Goal: Check status: Check status

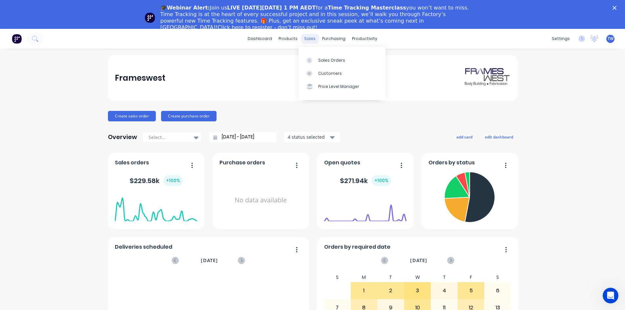
click at [308, 39] on div "sales" at bounding box center [310, 39] width 18 height 10
drag, startPoint x: 320, startPoint y: 54, endPoint x: 323, endPoint y: 56, distance: 3.8
click at [320, 55] on link "Sales Orders" at bounding box center [342, 59] width 87 height 13
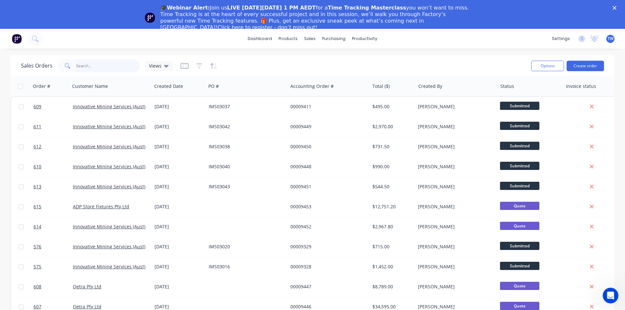
click at [86, 65] on input "text" at bounding box center [108, 65] width 64 height 13
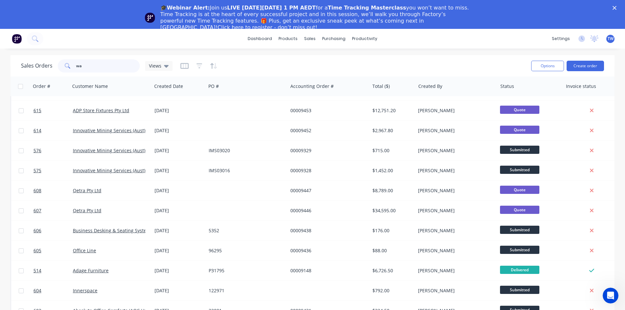
scroll to position [131, 0]
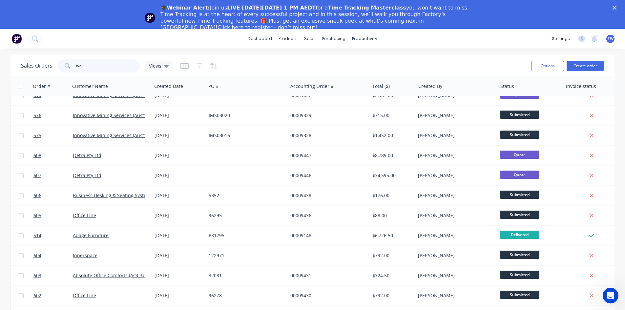
click at [113, 67] on input "wa" at bounding box center [108, 65] width 64 height 13
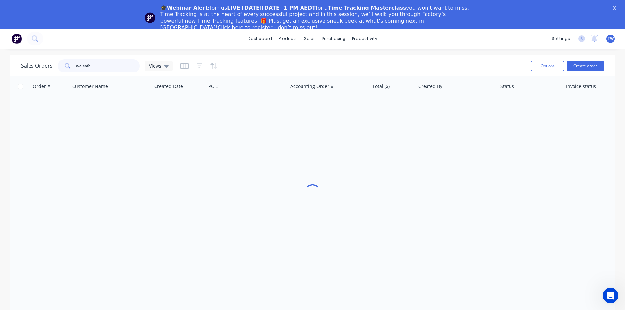
scroll to position [0, 0]
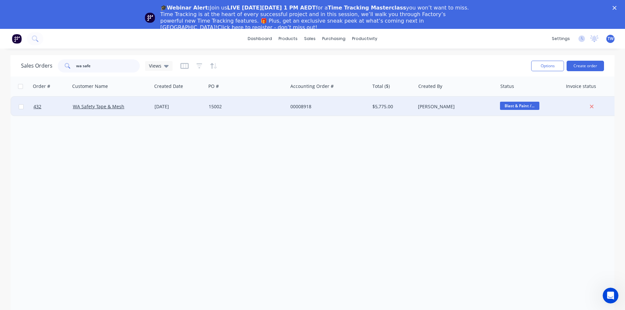
type input "wa safe"
click at [156, 106] on div "[DATE]" at bounding box center [179, 106] width 49 height 7
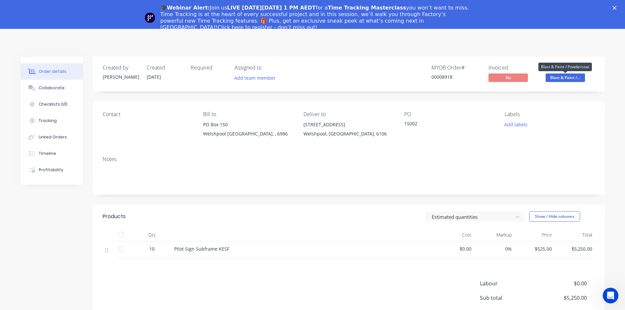
click at [568, 78] on span "Blast & Paint /..." at bounding box center [565, 78] width 39 height 8
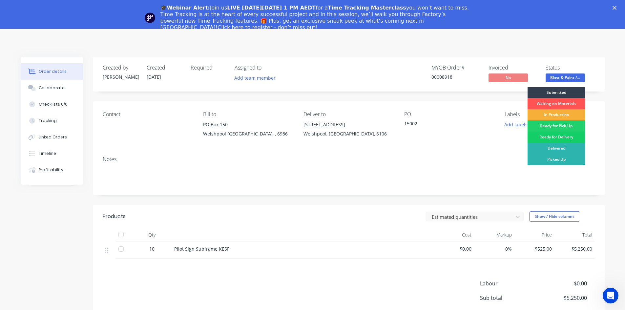
click at [558, 136] on div "Ready for Delivery" at bounding box center [556, 137] width 57 height 11
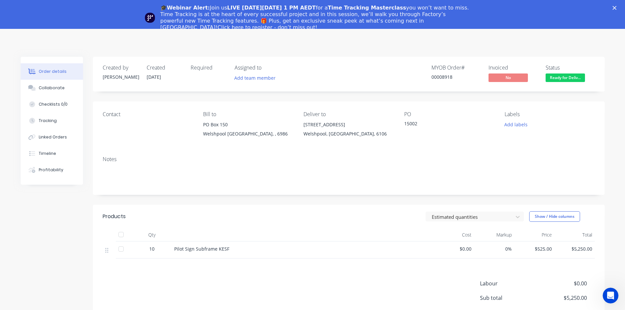
click at [619, 5] on div "🎓Webinar Alert: Join us LIVE [DATE][DATE] 1 PM AEDT for a Time Tracking Masterc…" at bounding box center [312, 18] width 625 height 30
click at [617, 7] on polygon "Close" at bounding box center [615, 8] width 4 height 4
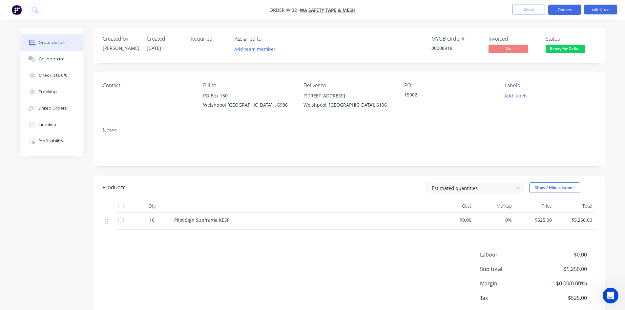
click at [568, 11] on button "Options" at bounding box center [564, 10] width 33 height 11
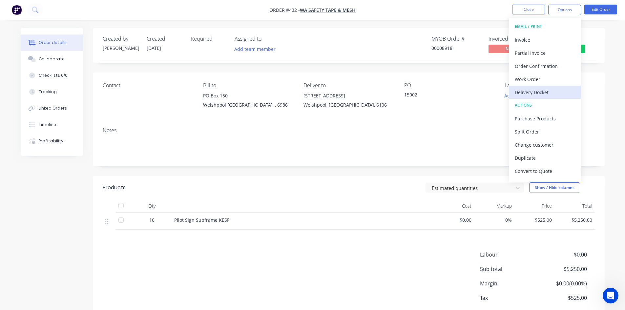
click at [527, 91] on div "Delivery Docket" at bounding box center [545, 93] width 60 height 10
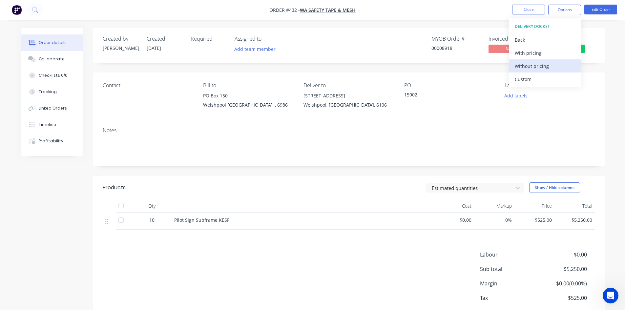
click at [527, 68] on div "Without pricing" at bounding box center [545, 66] width 60 height 10
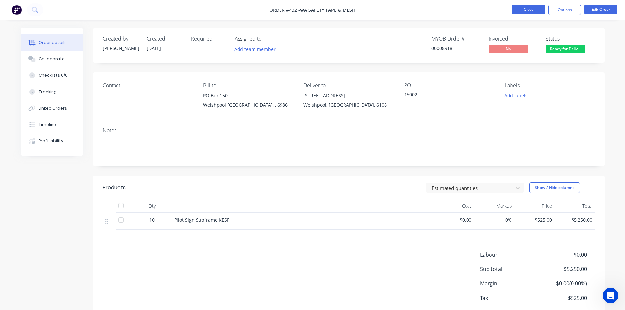
click at [519, 7] on button "Close" at bounding box center [528, 10] width 33 height 10
